Goal: Task Accomplishment & Management: Use online tool/utility

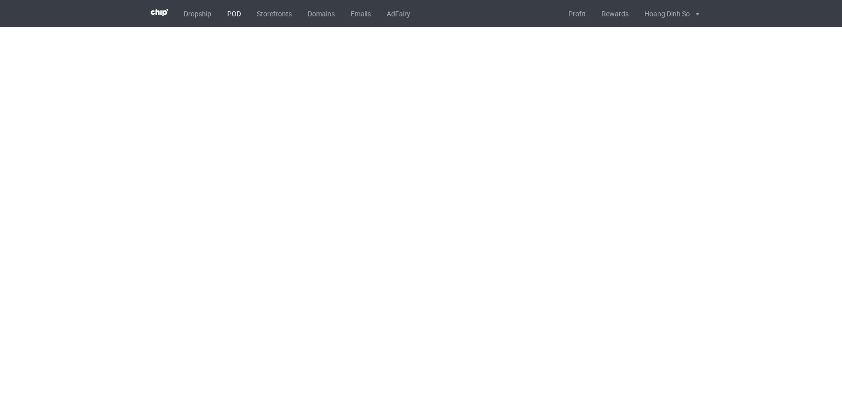
click at [232, 17] on link "POD" at bounding box center [234, 13] width 30 height 27
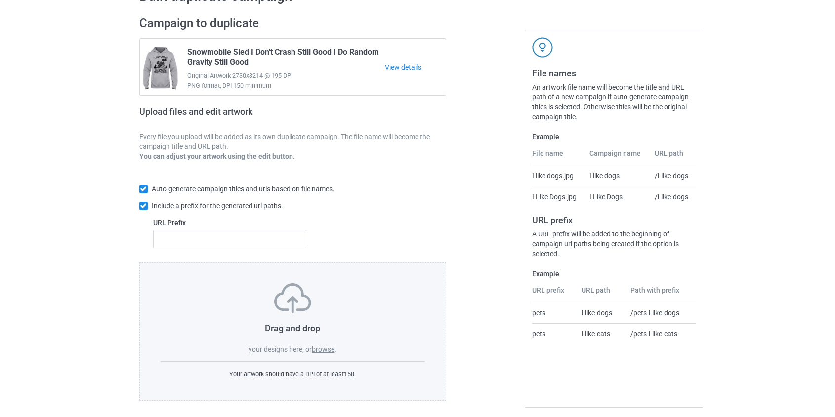
scroll to position [64, 0]
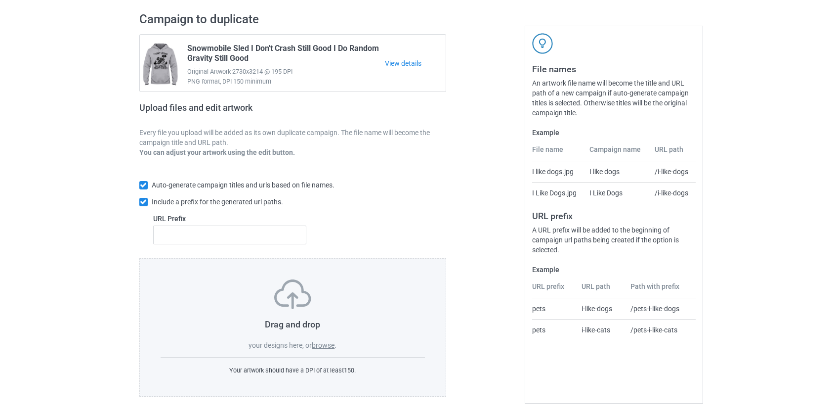
click at [317, 345] on label "browse" at bounding box center [323, 345] width 23 height 8
click at [0, 0] on input "browse" at bounding box center [0, 0] width 0 height 0
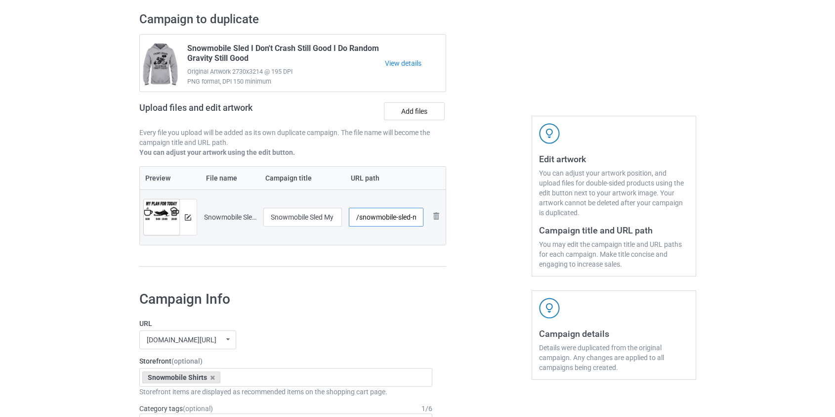
click at [376, 218] on input "/snowmobile-sled-my-plan-for-[DATE]" at bounding box center [386, 217] width 75 height 19
drag, startPoint x: 408, startPoint y: 216, endPoint x: 669, endPoint y: 267, distance: 265.9
click at [669, 267] on div "Campaign to duplicate Snowmobile Sled I Don't Crash Still Good I Do Random Grav…" at bounding box center [417, 144] width 571 height 278
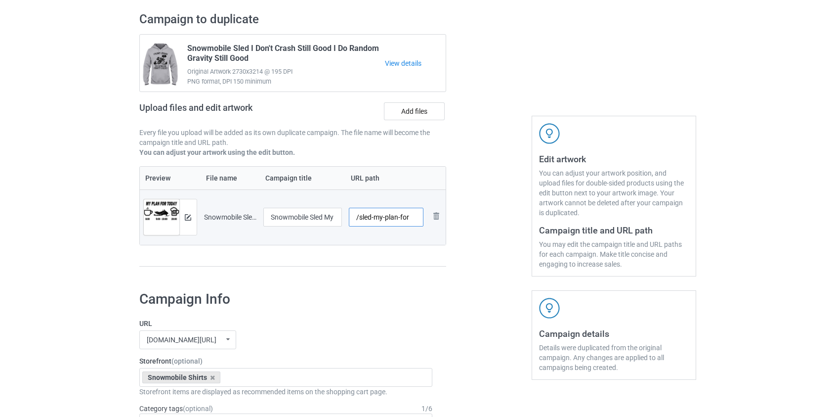
scroll to position [0, 0]
type input "/sled-my-plan-for"
click at [186, 215] on img at bounding box center [188, 217] width 6 height 6
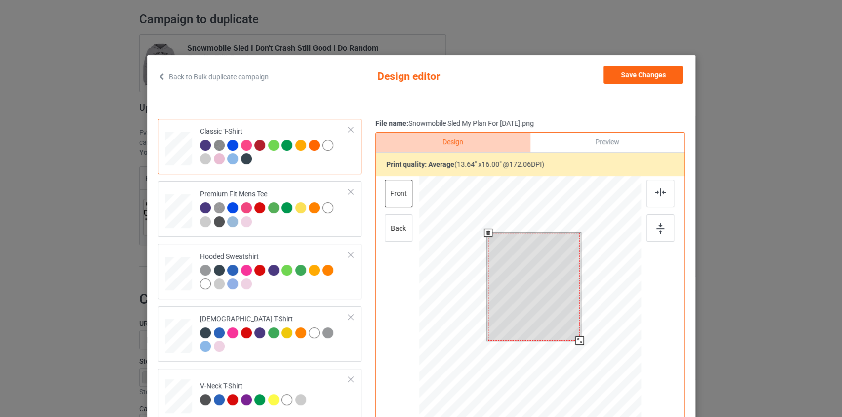
click at [587, 364] on div at bounding box center [530, 316] width 222 height 280
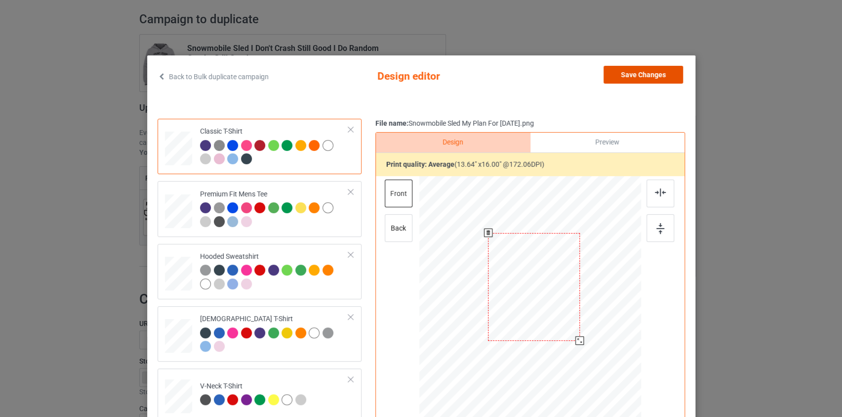
click at [619, 74] on button "Save Changes" at bounding box center [644, 75] width 80 height 18
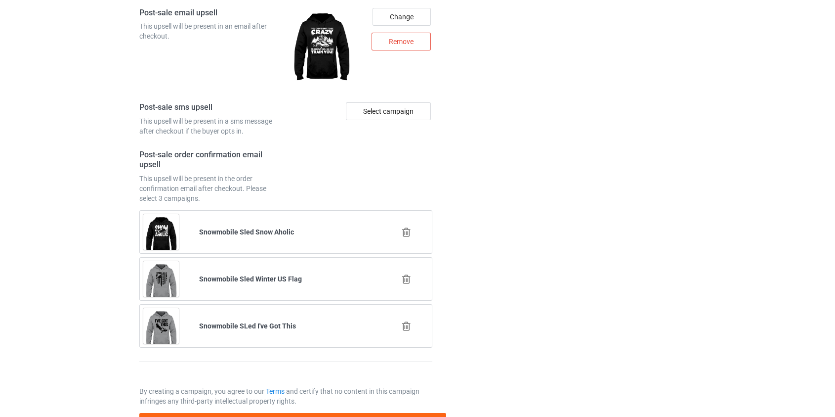
scroll to position [1377, 0]
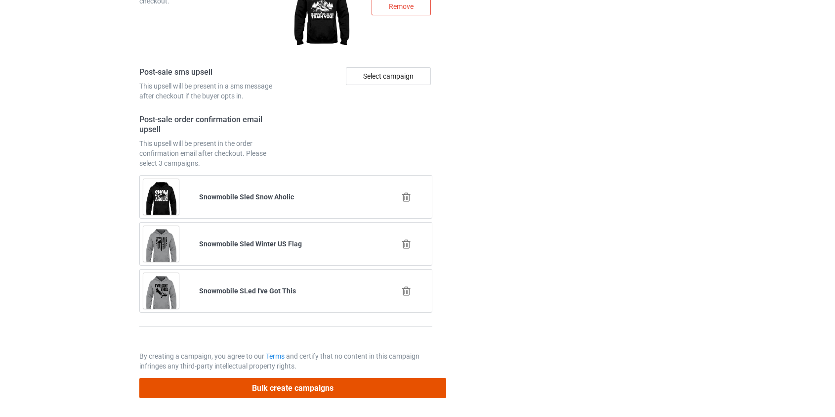
click at [259, 381] on button "Bulk create campaigns" at bounding box center [292, 387] width 307 height 20
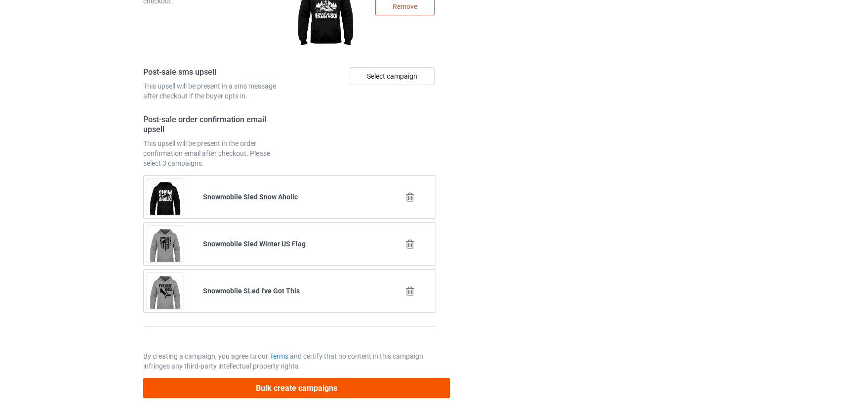
scroll to position [0, 0]
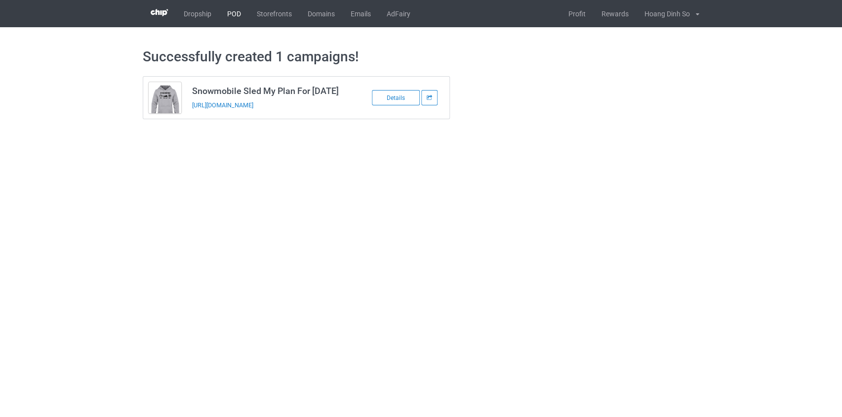
click at [237, 13] on link "POD" at bounding box center [234, 13] width 30 height 27
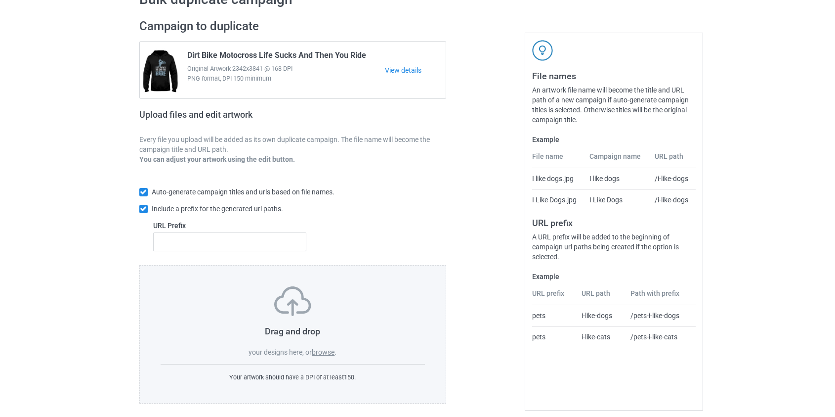
scroll to position [64, 0]
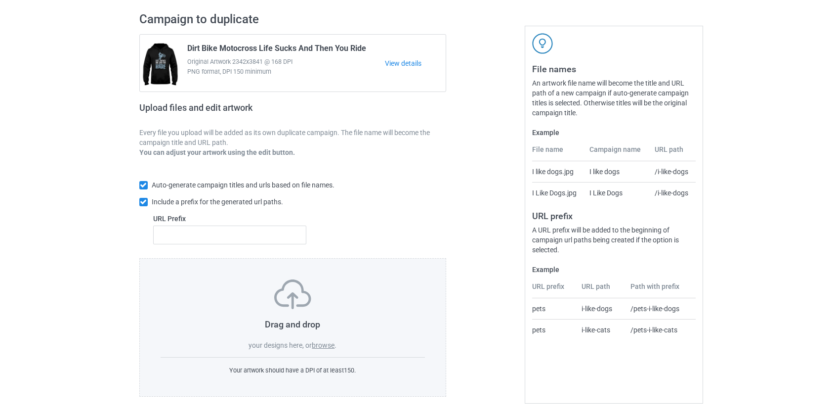
click at [320, 345] on label "browse" at bounding box center [323, 345] width 23 height 8
click at [0, 0] on input "browse" at bounding box center [0, 0] width 0 height 0
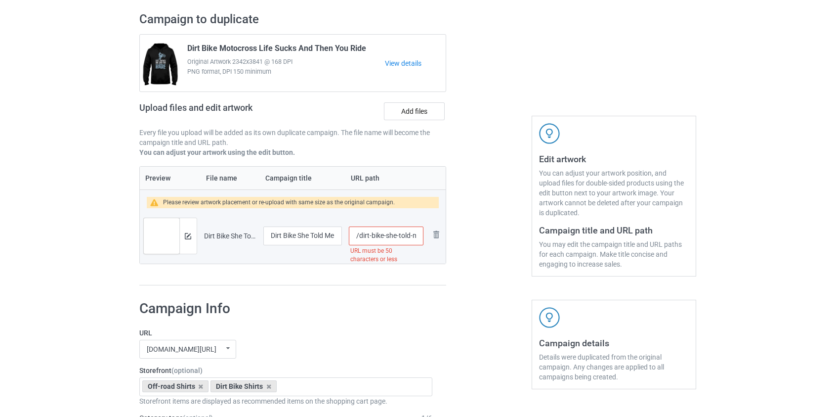
drag, startPoint x: 363, startPoint y: 236, endPoint x: 383, endPoint y: 235, distance: 20.3
click at [383, 235] on input "/dirt-bike-she-told-me-whisper-something-sexy-in-her-ear-so-i-said-braap" at bounding box center [386, 235] width 74 height 19
drag, startPoint x: 394, startPoint y: 235, endPoint x: 806, endPoint y: 250, distance: 412.4
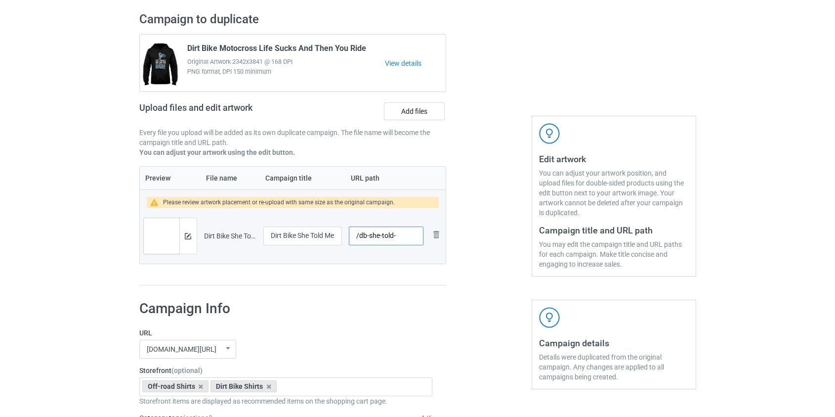
scroll to position [0, 0]
click at [184, 233] on div at bounding box center [187, 236] width 17 height 36
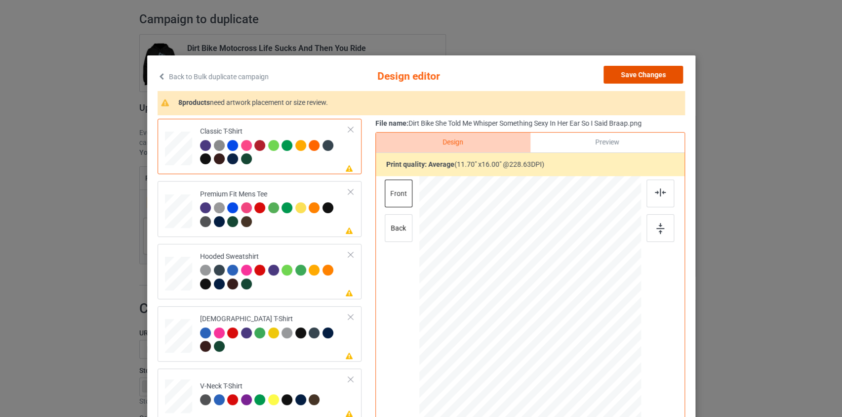
click at [627, 75] on button "Save Changes" at bounding box center [644, 75] width 80 height 18
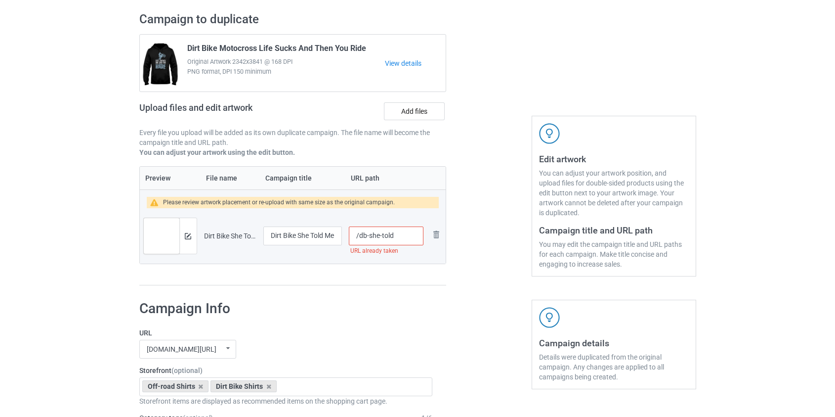
click at [382, 232] on input "/db-she-told" at bounding box center [386, 235] width 74 height 19
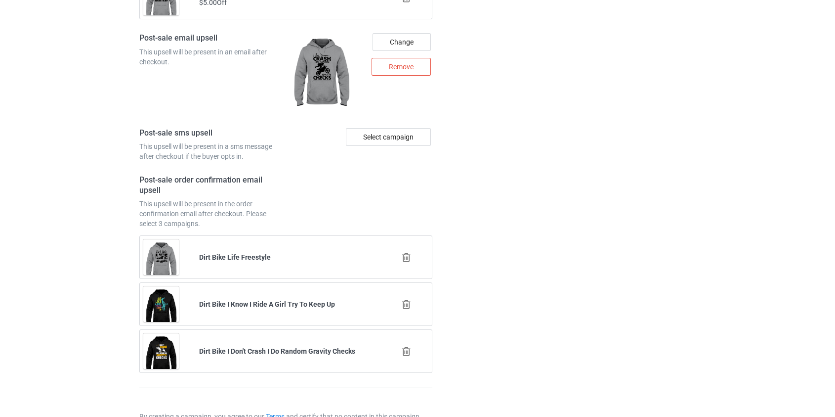
scroll to position [1385, 0]
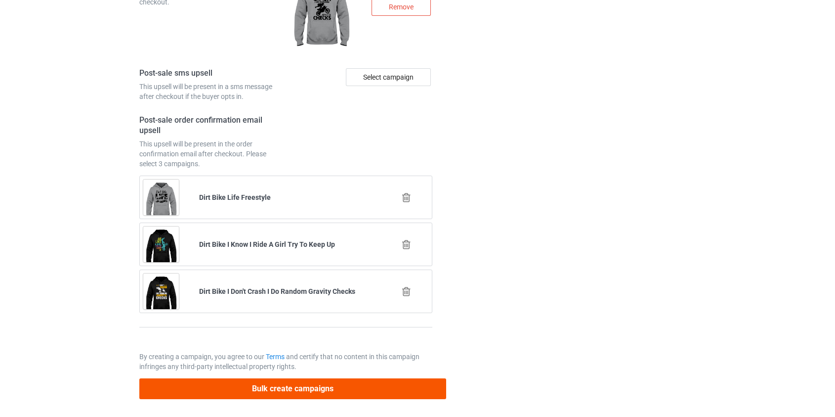
type input "/db-shetold"
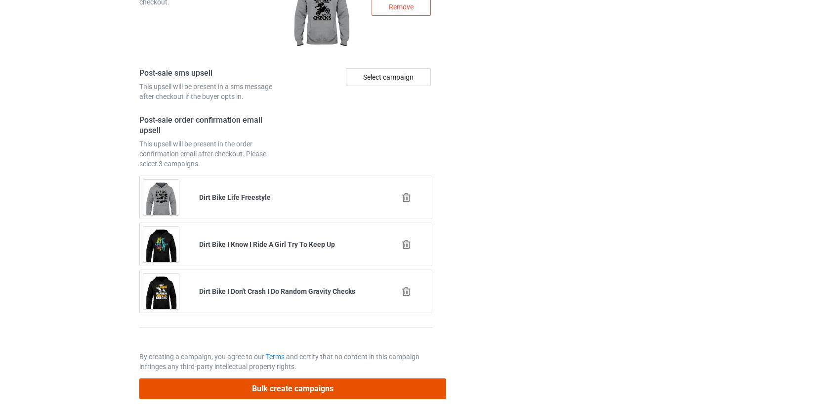
click at [311, 389] on button "Bulk create campaigns" at bounding box center [292, 388] width 307 height 20
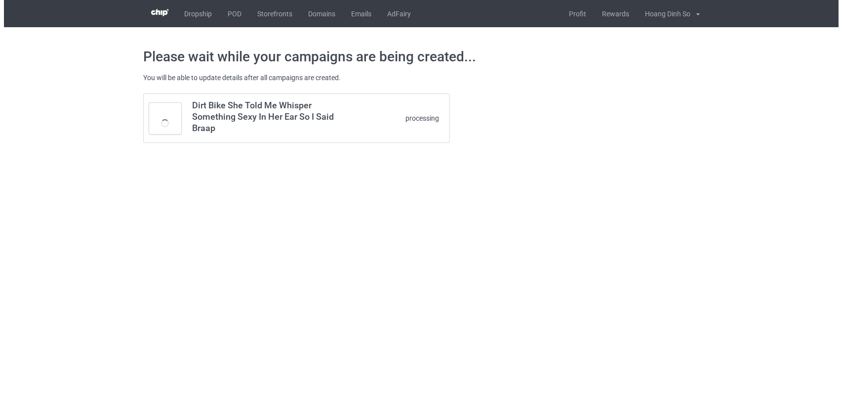
scroll to position [0, 0]
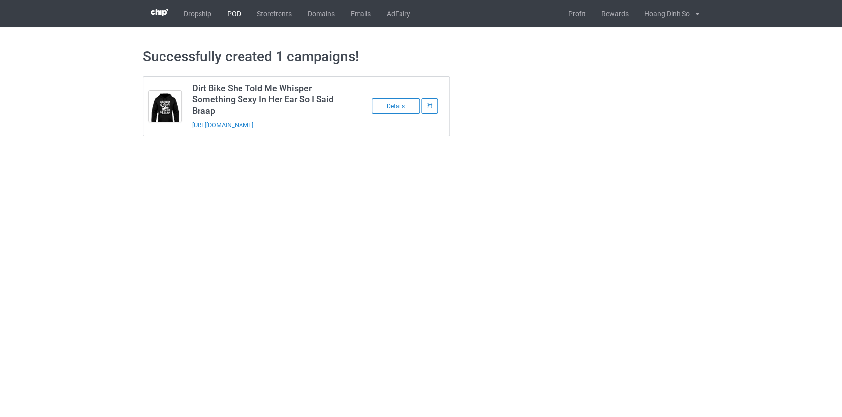
click at [234, 15] on link "POD" at bounding box center [234, 13] width 30 height 27
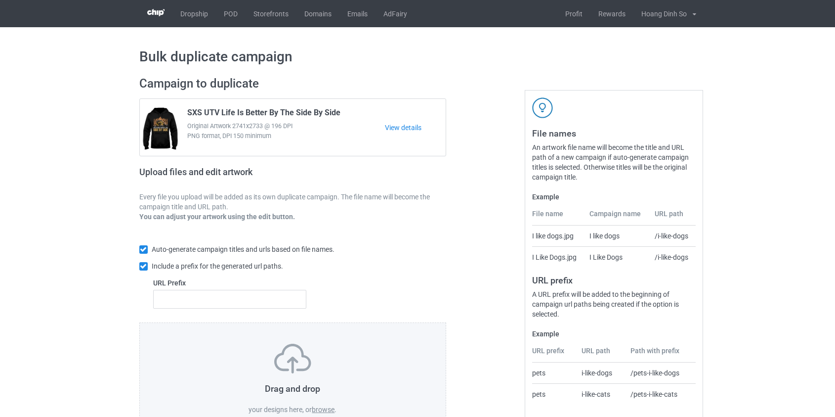
click at [326, 409] on label "browse" at bounding box center [323, 409] width 23 height 8
click at [0, 0] on input "browse" at bounding box center [0, 0] width 0 height 0
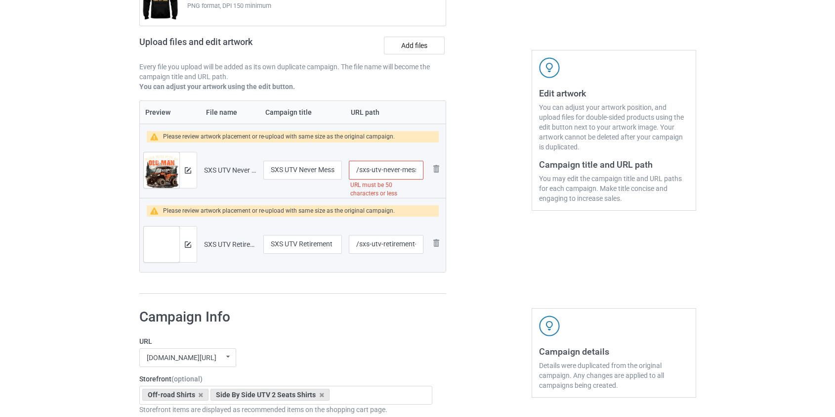
scroll to position [134, 0]
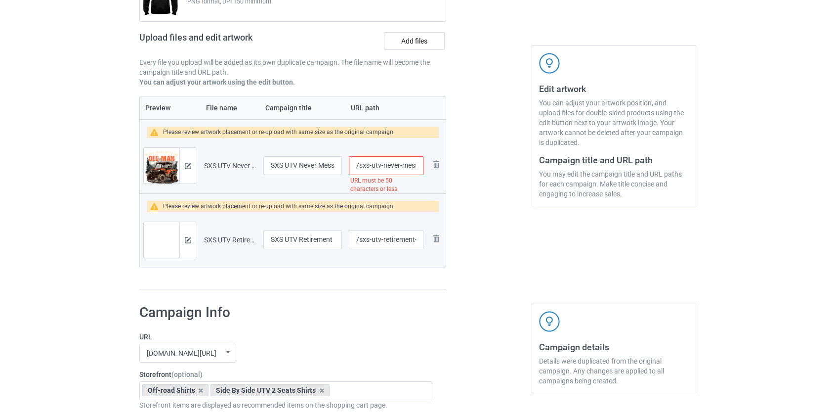
drag, startPoint x: 402, startPoint y: 165, endPoint x: 383, endPoint y: 166, distance: 18.8
click at [383, 166] on input "/sxs-utv-never-mess-with-an-old-man-we-know-places-where-no-one-will-find-you" at bounding box center [386, 165] width 74 height 19
drag, startPoint x: 399, startPoint y: 165, endPoint x: 582, endPoint y: 178, distance: 182.8
click at [582, 178] on div "Campaign to duplicate SXS UTV Life Is Better By The Side By Side Original Artwo…" at bounding box center [417, 116] width 571 height 362
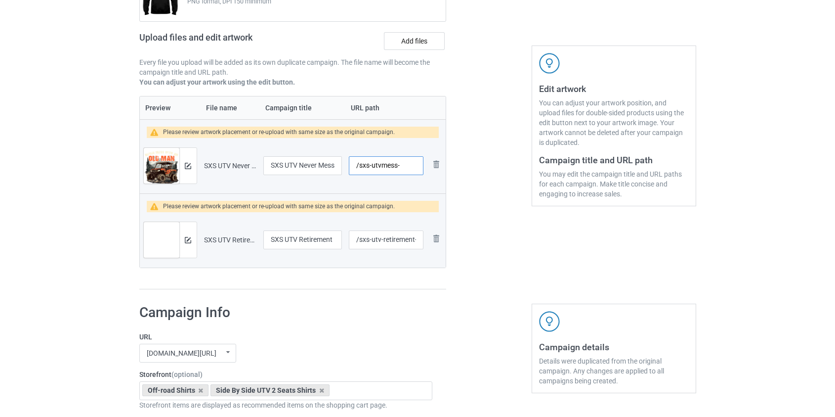
scroll to position [0, 0]
click at [366, 164] on input "/sxs-utvmess" at bounding box center [386, 165] width 74 height 19
type input "/utvmess"
click at [366, 239] on input "/sxs-utv-retirement-plan" at bounding box center [386, 239] width 74 height 19
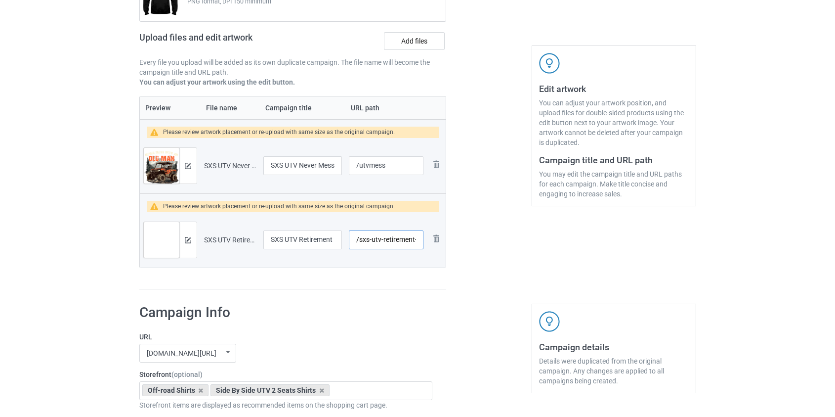
click at [366, 239] on input "/sxs-utv-retirement-plan" at bounding box center [386, 239] width 74 height 19
click at [382, 239] on input "/utv-retirement-plan" at bounding box center [386, 239] width 74 height 19
type input "/utv-plan"
click at [190, 162] on button at bounding box center [188, 166] width 6 height 8
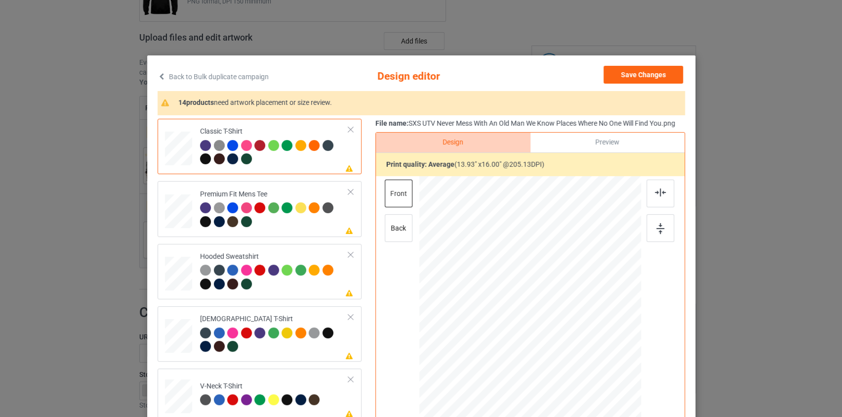
click at [190, 79] on link "Back to Bulk duplicate campaign" at bounding box center [213, 77] width 111 height 22
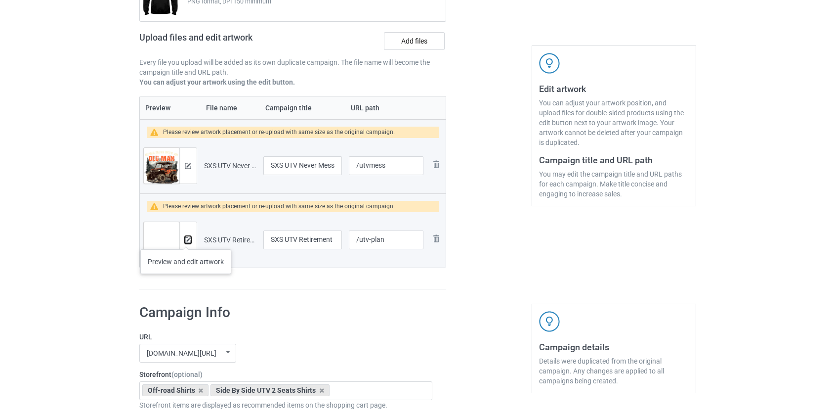
click at [186, 239] on img at bounding box center [188, 240] width 6 height 6
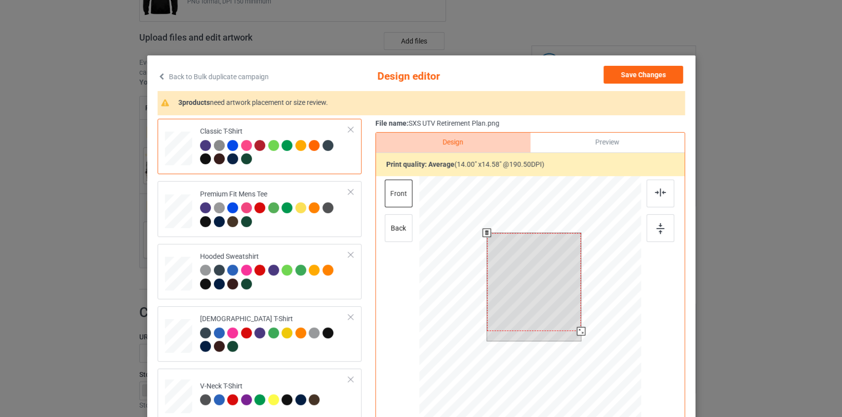
drag, startPoint x: 575, startPoint y: 327, endPoint x: 577, endPoint y: 334, distance: 7.7
click at [577, 334] on div at bounding box center [581, 331] width 8 height 8
click at [636, 72] on button "Save Changes" at bounding box center [644, 75] width 80 height 18
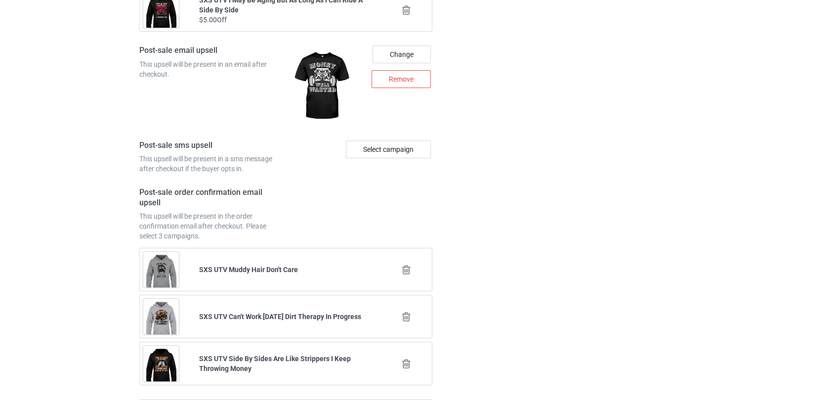
scroll to position [1459, 0]
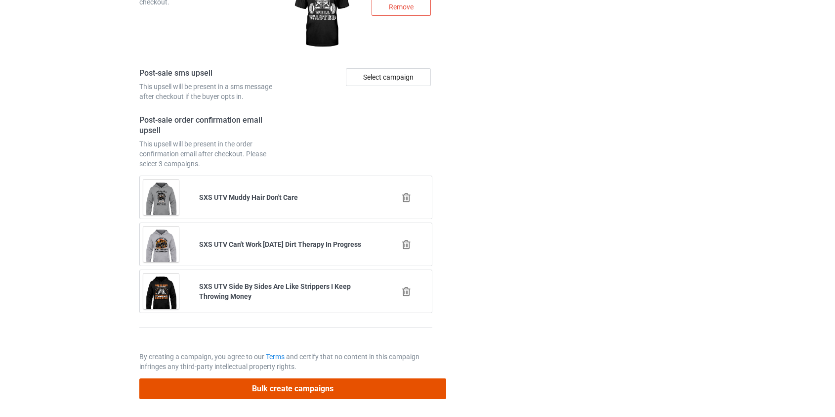
click at [239, 381] on button "Bulk create campaigns" at bounding box center [292, 388] width 307 height 20
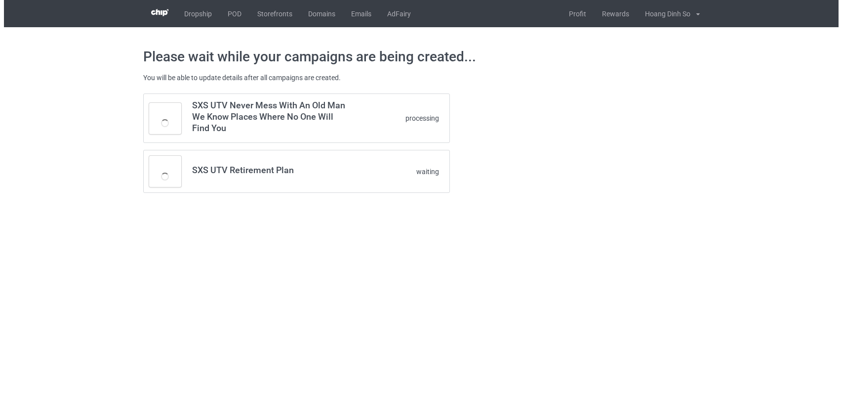
scroll to position [0, 0]
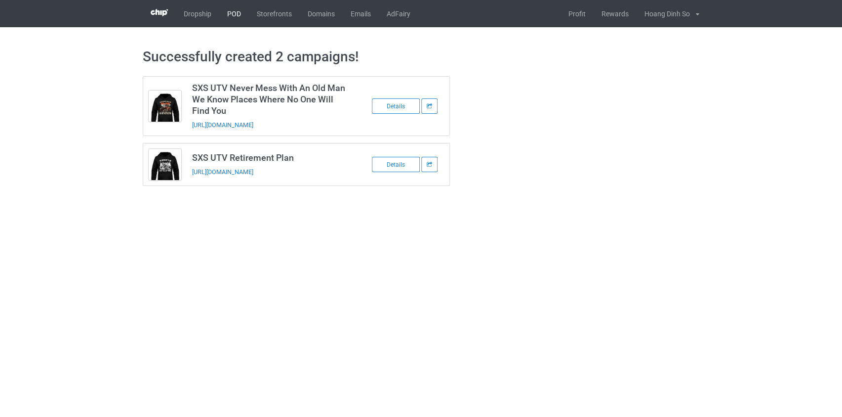
click at [239, 11] on link "POD" at bounding box center [234, 13] width 30 height 27
